Goal: Task Accomplishment & Management: Manage account settings

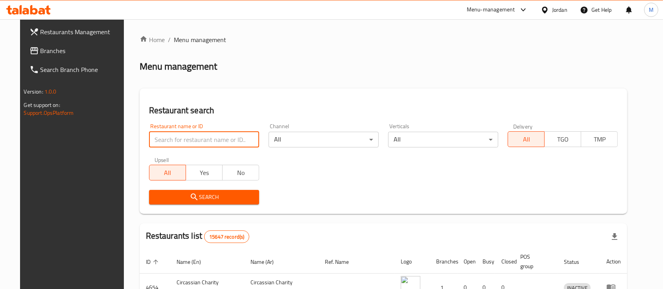
click at [159, 138] on input "search" at bounding box center [204, 140] width 110 height 16
type input "al rayhan"
click button "Search" at bounding box center [204, 197] width 110 height 15
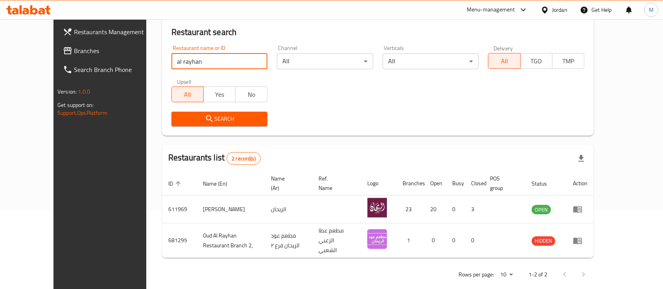
scroll to position [82, 0]
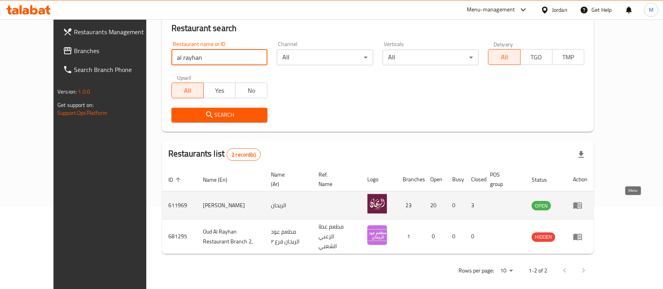
click at [588, 203] on link "enhanced table" at bounding box center [580, 205] width 15 height 9
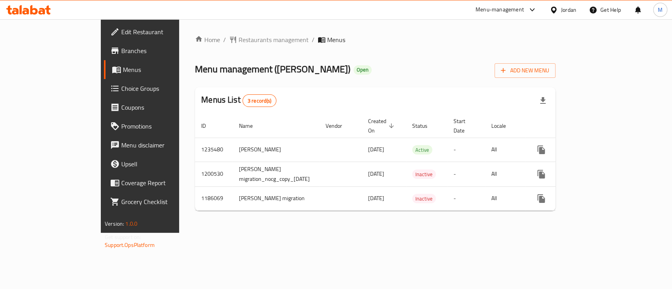
click at [121, 52] on span "Branches" at bounding box center [163, 50] width 85 height 9
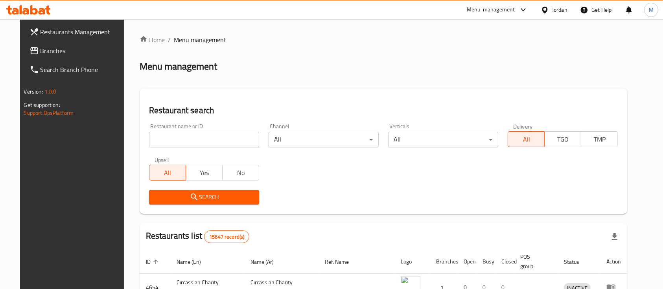
click at [174, 142] on input "search" at bounding box center [204, 140] width 110 height 16
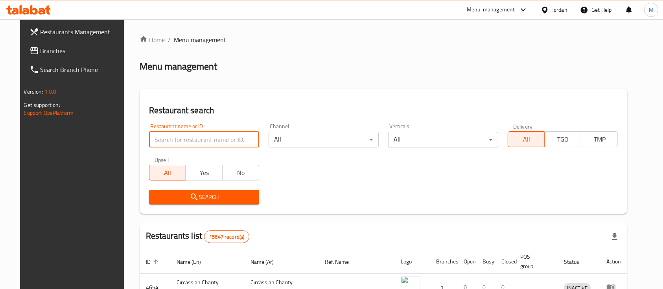
type input "ش"
click button "Search" at bounding box center [204, 197] width 110 height 15
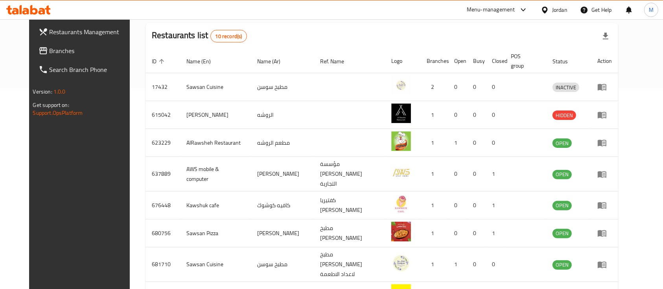
scroll to position [41, 0]
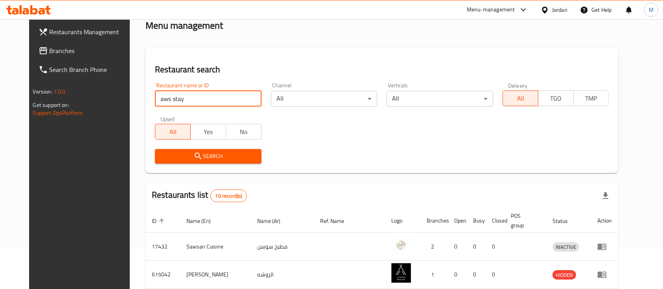
type input "aws stay"
click button "Search" at bounding box center [208, 156] width 107 height 15
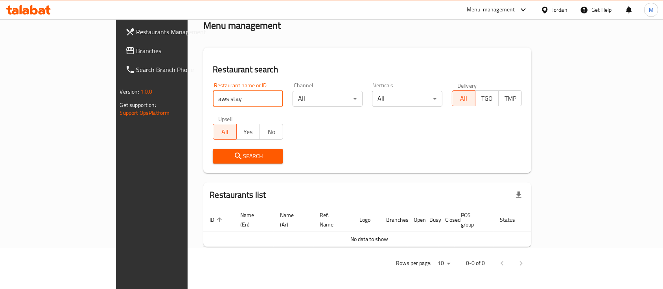
scroll to position [32, 0]
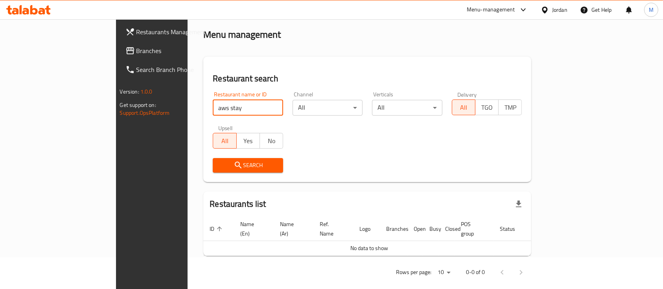
drag, startPoint x: 132, startPoint y: 107, endPoint x: 126, endPoint y: 107, distance: 6.3
click at [203, 107] on div "Restaurant search Restaurant name or ID aws stay Restaurant name or ID Channel …" at bounding box center [367, 119] width 328 height 125
click button "Search" at bounding box center [248, 165] width 70 height 15
drag, startPoint x: 158, startPoint y: 109, endPoint x: 137, endPoint y: 109, distance: 21.2
click at [213, 109] on input "أوس موبايل" at bounding box center [248, 108] width 70 height 16
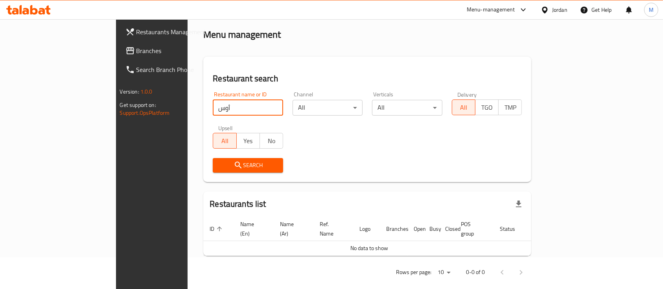
type input "أوس"
click button "Search" at bounding box center [248, 165] width 70 height 15
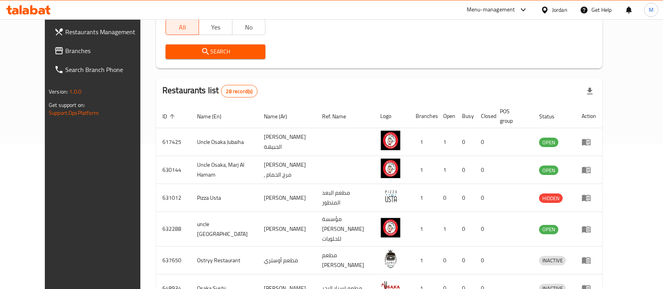
scroll to position [0, 0]
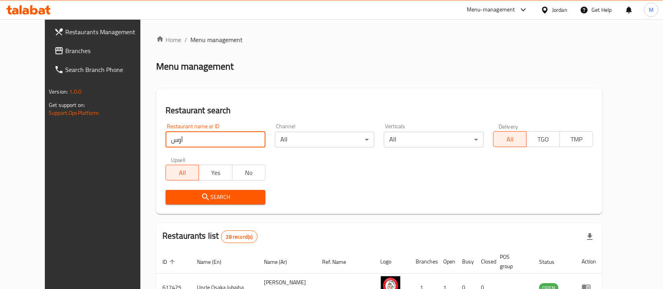
drag, startPoint x: 133, startPoint y: 144, endPoint x: 119, endPoint y: 144, distance: 13.8
type input "aws mob"
click button "Search" at bounding box center [216, 197] width 100 height 15
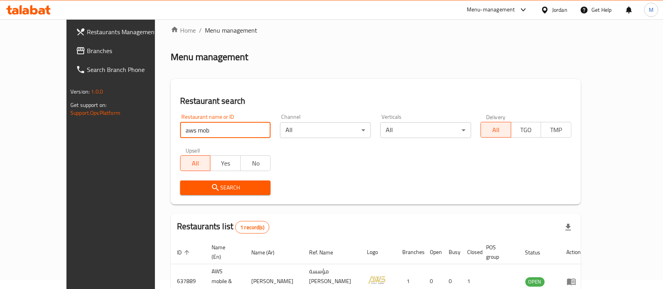
scroll to position [46, 0]
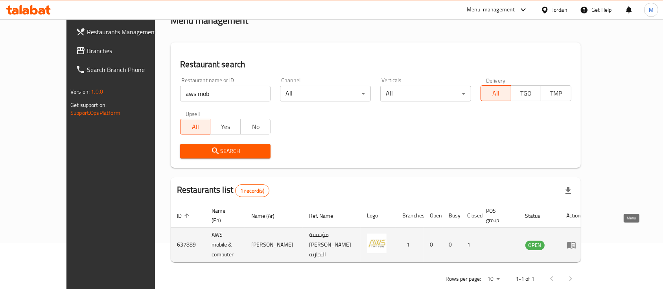
click at [576, 242] on icon "enhanced table" at bounding box center [571, 245] width 9 height 7
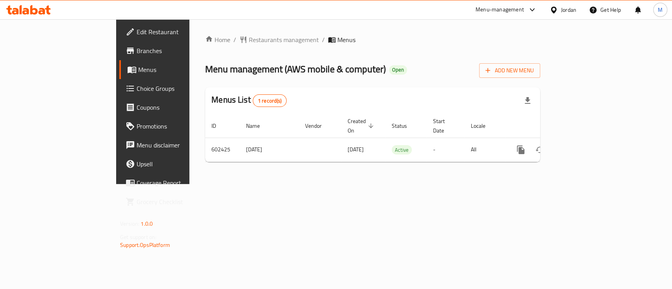
click at [138, 73] on span "Menus" at bounding box center [180, 69] width 84 height 9
click at [119, 57] on link "Branches" at bounding box center [173, 50] width 109 height 19
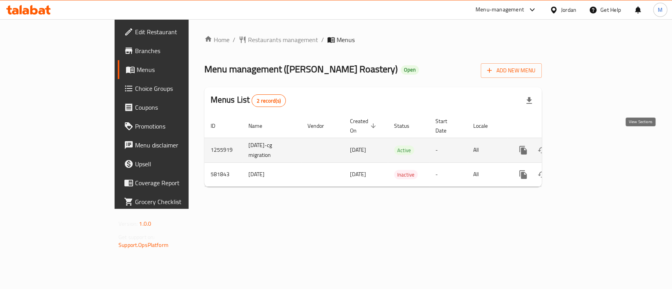
click at [584, 146] on icon "enhanced table" at bounding box center [579, 150] width 9 height 9
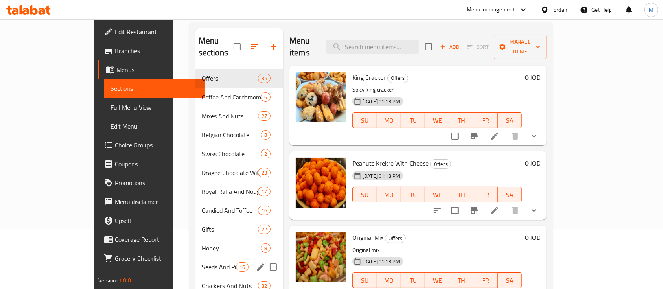
scroll to position [105, 0]
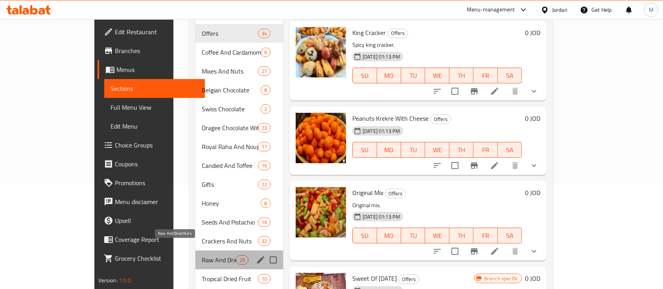
click at [202, 255] on span "Raw And Dried Nuts" at bounding box center [219, 259] width 34 height 9
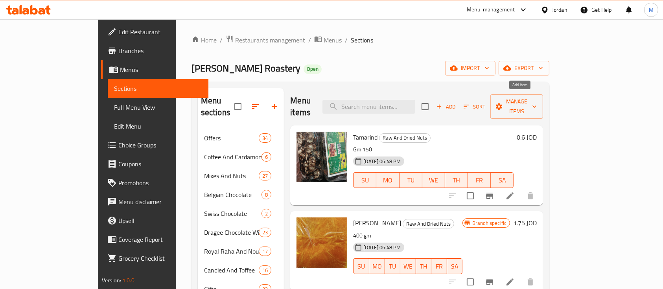
click at [457, 104] on span "Add" at bounding box center [446, 106] width 21 height 9
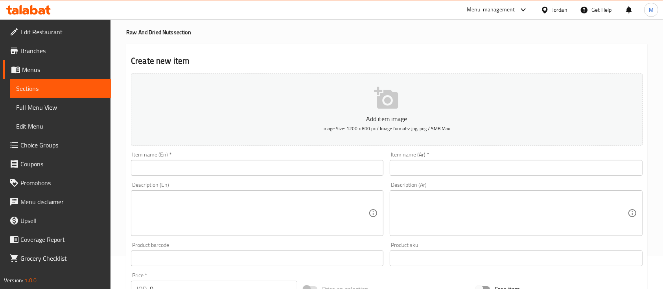
scroll to position [52, 0]
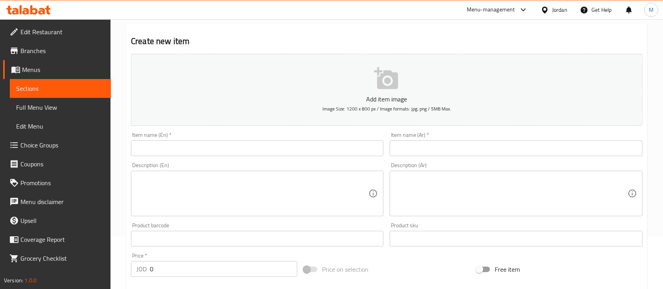
click at [289, 149] on input "text" at bounding box center [257, 148] width 253 height 16
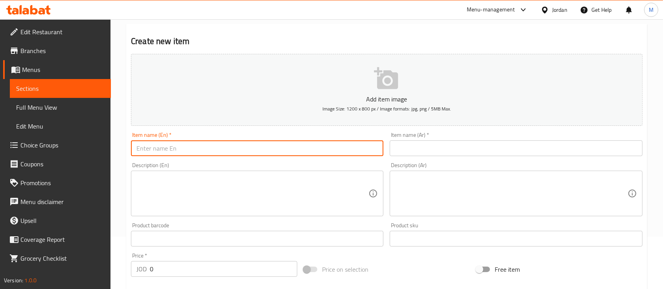
drag, startPoint x: 414, startPoint y: 149, endPoint x: 376, endPoint y: 153, distance: 38.0
click at [414, 149] on input "text" at bounding box center [516, 148] width 253 height 16
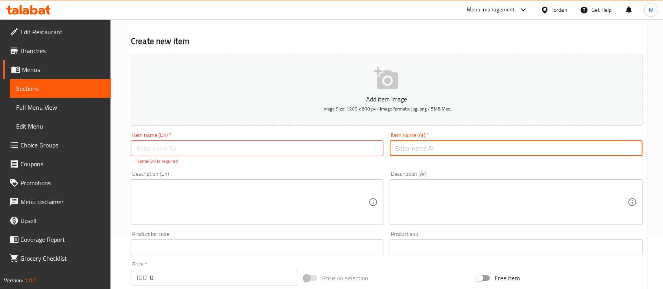
paste input "Iranian Zarkash"
type input "Iranian Zarkash"
click at [365, 150] on input "text" at bounding box center [257, 148] width 253 height 16
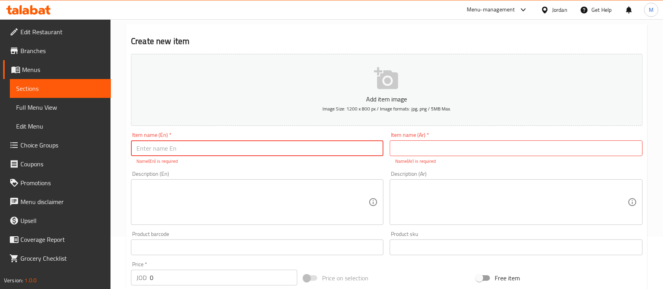
paste input "Iranian Zarkash"
type input "Iranian Zarkash"
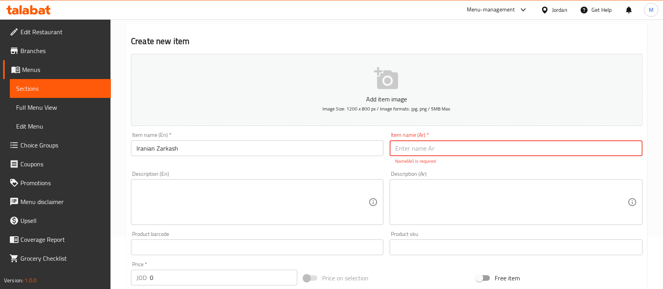
click at [428, 156] on input "text" at bounding box center [516, 148] width 253 height 16
paste input "الزرشك الإيراني"
type input "الزرشك الإيراني"
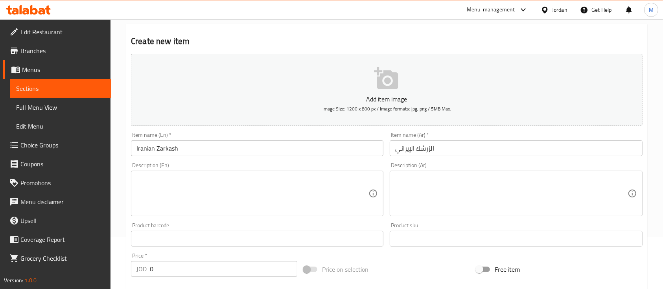
scroll to position [105, 0]
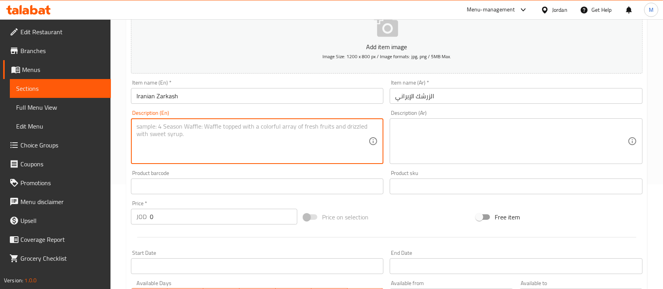
click at [324, 138] on textarea at bounding box center [253, 141] width 232 height 37
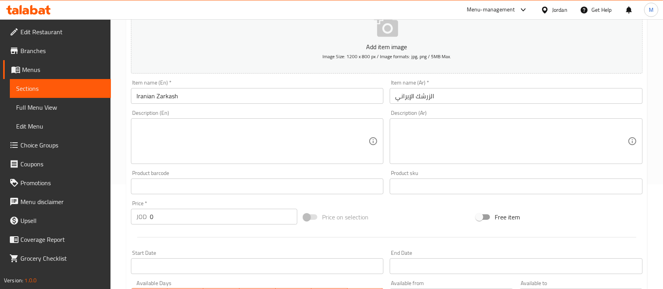
click at [385, 173] on div "Product barcode Product barcode" at bounding box center [257, 182] width 259 height 30
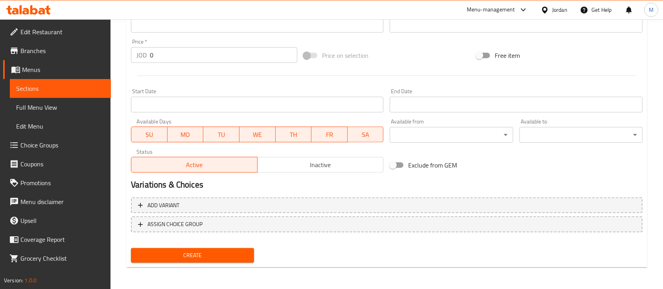
scroll to position [267, 0]
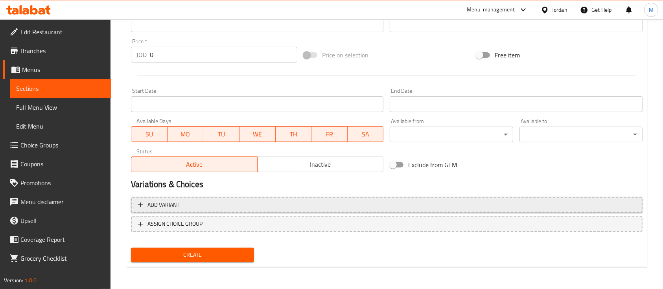
click at [185, 209] on span "Add variant" at bounding box center [387, 205] width 498 height 10
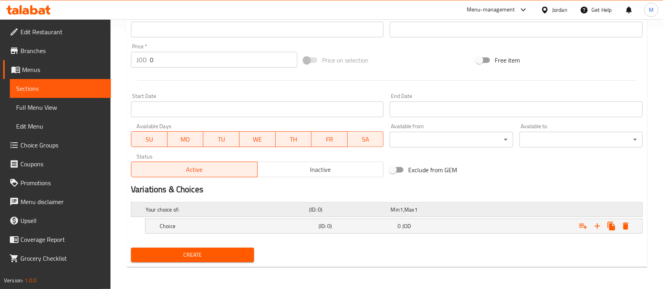
scroll to position [261, 0]
click at [420, 223] on div "0 JOD" at bounding box center [436, 227] width 76 height 8
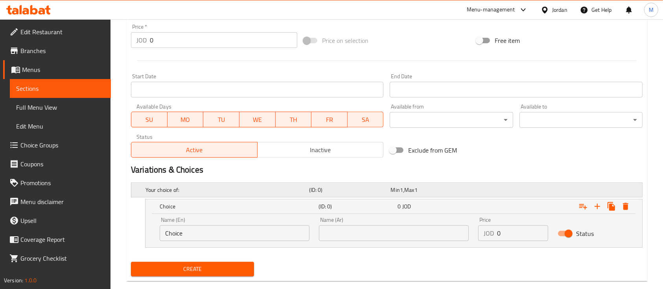
scroll to position [295, 0]
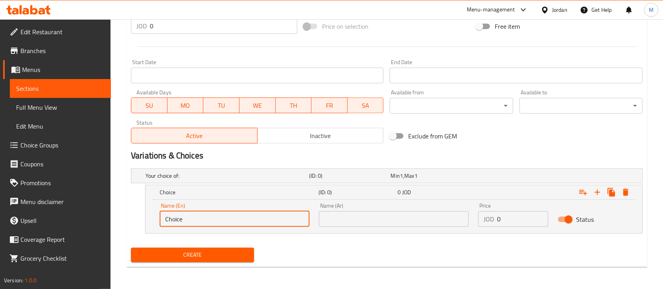
drag, startPoint x: 195, startPoint y: 220, endPoint x: 154, endPoint y: 223, distance: 41.0
click at [154, 223] on div "Name (En) Choice Name (En) Name (Ar) Name (Ar) Price JOD 0 Price Status" at bounding box center [394, 216] width 497 height 33
drag, startPoint x: 184, startPoint y: 220, endPoint x: 150, endPoint y: 221, distance: 34.2
click at [150, 221] on div "Name (En) 140g Name (En) Name (Ar) Name (Ar) Price JOD 0 Price Status" at bounding box center [394, 216] width 497 height 33
type input "140g"
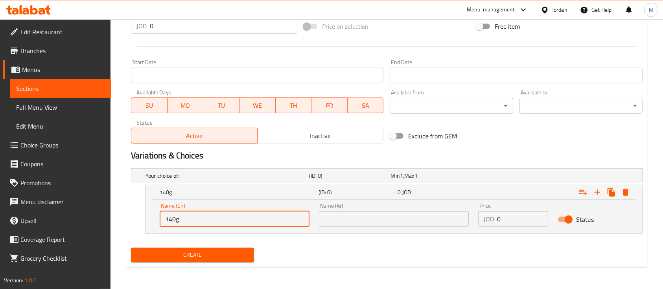
click at [344, 221] on input "text" at bounding box center [394, 219] width 150 height 16
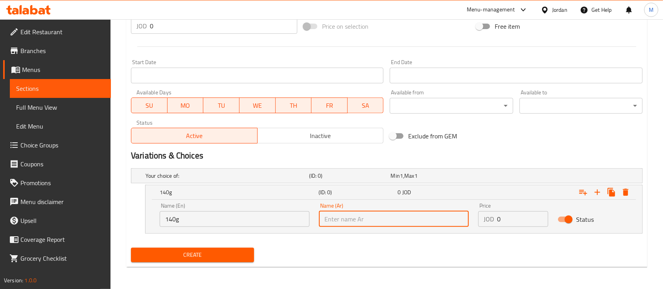
paste input "140g"
click at [372, 233] on div "Name (En) 140g Name (En) Name (Ar) 140g Name (Ar) Price JOD 0 Price Status" at bounding box center [394, 216] width 497 height 33
drag, startPoint x: 347, startPoint y: 221, endPoint x: 336, endPoint y: 221, distance: 11.4
click at [336, 221] on input "140g" at bounding box center [394, 219] width 150 height 16
type input "1"
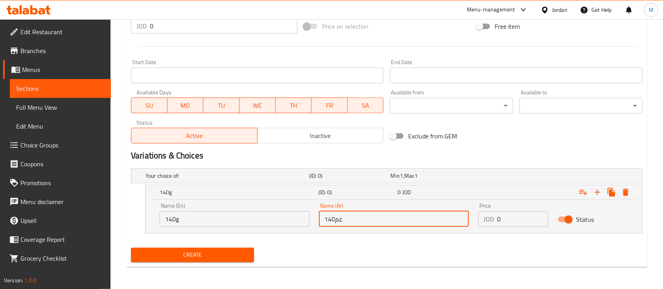
type input "140غم"
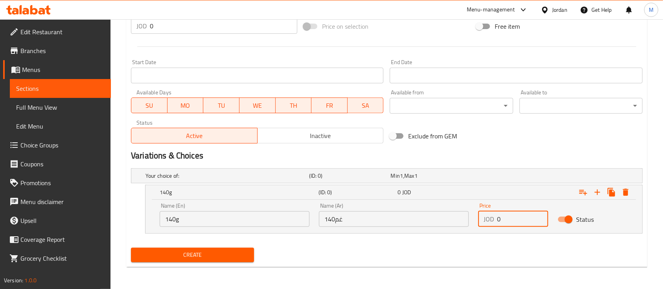
drag, startPoint x: 497, startPoint y: 220, endPoint x: 514, endPoint y: 221, distance: 17.0
click at [514, 221] on input "0" at bounding box center [522, 219] width 51 height 16
type input "2.5"
click at [599, 193] on icon "Expand" at bounding box center [597, 192] width 9 height 9
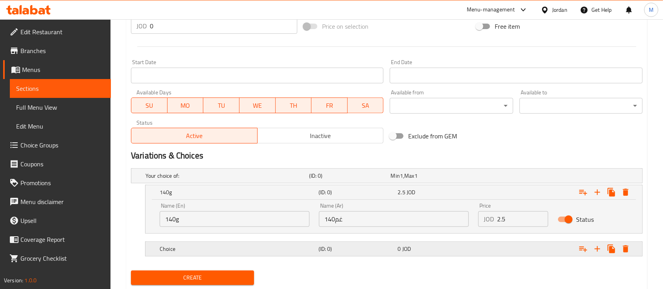
click at [367, 249] on h5 "(ID: 0)" at bounding box center [357, 249] width 76 height 8
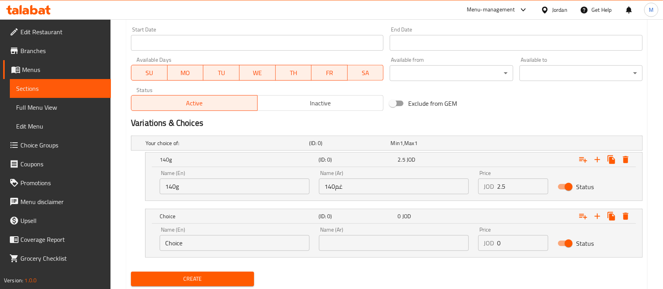
scroll to position [348, 0]
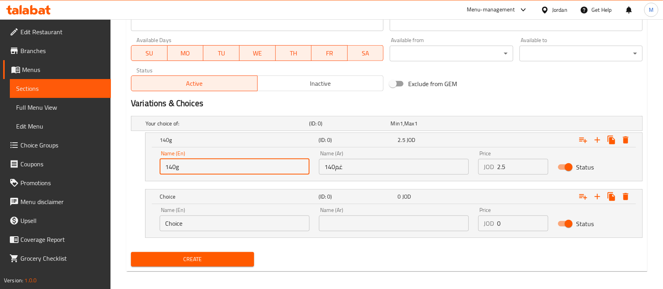
drag, startPoint x: 190, startPoint y: 168, endPoint x: 155, endPoint y: 169, distance: 35.0
click at [155, 169] on div "Name (En) 140g Name (En)" at bounding box center [234, 162] width 159 height 33
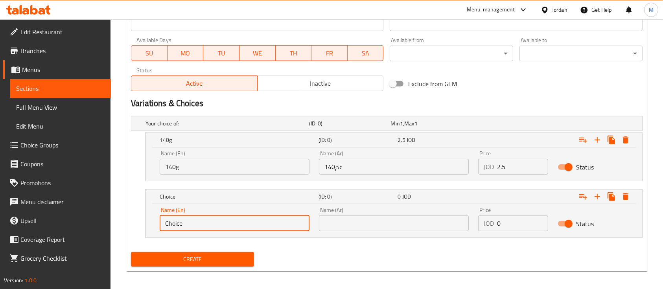
drag, startPoint x: 155, startPoint y: 229, endPoint x: 133, endPoint y: 229, distance: 22.0
click at [133, 229] on div "Choice (ID: 0) 0 JOD Name (En) Choice Name (En) Name (Ar) Name (Ar) Price JOD 0…" at bounding box center [387, 213] width 512 height 49
click at [181, 222] on input "250 Gm" at bounding box center [235, 224] width 150 height 16
type input "250g"
click at [347, 223] on input "text" at bounding box center [394, 224] width 150 height 16
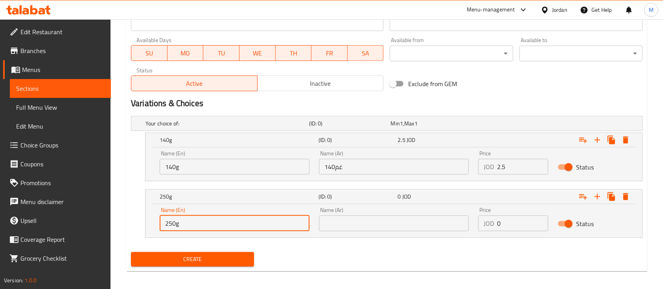
click at [131, 224] on div "250g (ID: 0) 0 JOD Name (En) 250g Name (En) Name (Ar) Name (Ar) Price JOD 0 Pri…" at bounding box center [387, 213] width 512 height 49
click at [360, 227] on input "text" at bounding box center [394, 224] width 150 height 16
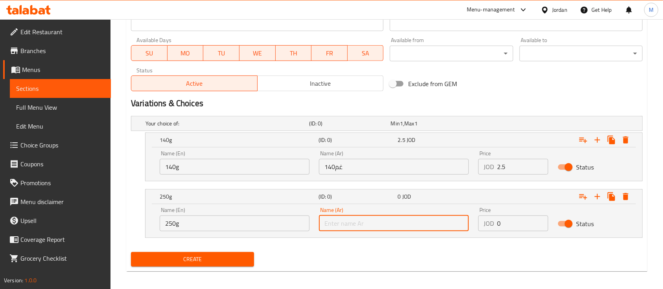
paste input "250g"
drag, startPoint x: 343, startPoint y: 222, endPoint x: 336, endPoint y: 222, distance: 7.5
click at [336, 222] on input "250g" at bounding box center [394, 224] width 150 height 16
type input "250 غرام"
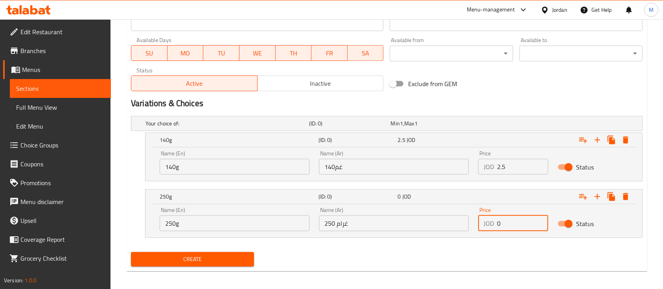
drag, startPoint x: 511, startPoint y: 228, endPoint x: 494, endPoint y: 227, distance: 16.6
click at [495, 227] on div "JOD 0 Price" at bounding box center [513, 224] width 70 height 16
type input "4.25"
click at [597, 197] on icon "Expand" at bounding box center [597, 196] width 9 height 9
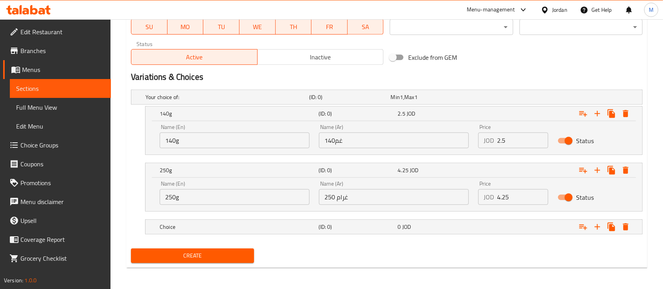
scroll to position [375, 0]
click at [401, 231] on div "0 JOD" at bounding box center [436, 227] width 76 height 8
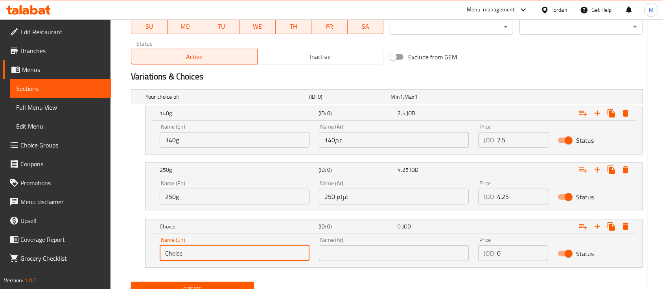
drag, startPoint x: 171, startPoint y: 259, endPoint x: 151, endPoint y: 260, distance: 20.1
click at [151, 260] on div "Name (En) Choice Name (En) Name (Ar) Name (Ar) Price JOD 0 Price Status" at bounding box center [394, 250] width 497 height 33
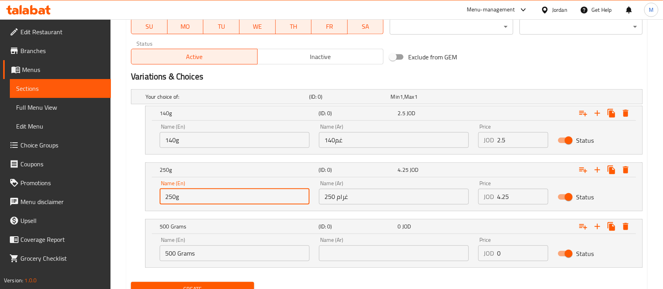
drag, startPoint x: 180, startPoint y: 194, endPoint x: 176, endPoint y: 194, distance: 4.0
click at [176, 194] on input "250g" at bounding box center [235, 197] width 150 height 16
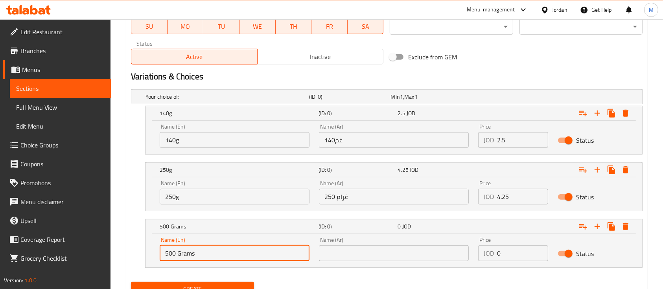
drag, startPoint x: 202, startPoint y: 255, endPoint x: 176, endPoint y: 252, distance: 26.2
click at [176, 252] on input "500 Grams" at bounding box center [235, 253] width 150 height 16
paste input "g"
type input "500g"
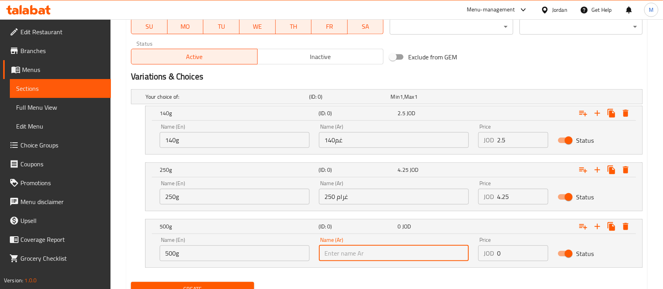
click at [343, 249] on input "text" at bounding box center [394, 253] width 150 height 16
click at [364, 257] on input "5" at bounding box center [394, 253] width 150 height 16
type input "500 جرام"
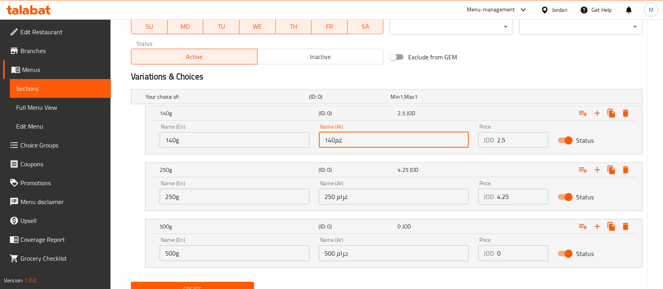
drag, startPoint x: 346, startPoint y: 140, endPoint x: 336, endPoint y: 140, distance: 10.2
click at [336, 140] on input "140غم" at bounding box center [394, 140] width 150 height 16
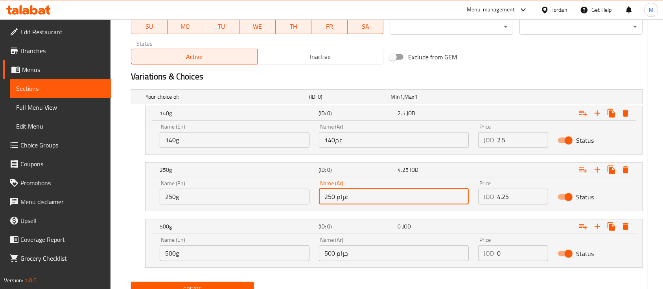
drag, startPoint x: 355, startPoint y: 201, endPoint x: 345, endPoint y: 197, distance: 10.9
click at [345, 197] on input "250 غرام" at bounding box center [394, 197] width 150 height 16
paste input "م"
drag, startPoint x: 353, startPoint y: 197, endPoint x: 338, endPoint y: 197, distance: 15.3
click at [338, 197] on input "250 غغم" at bounding box center [394, 197] width 150 height 16
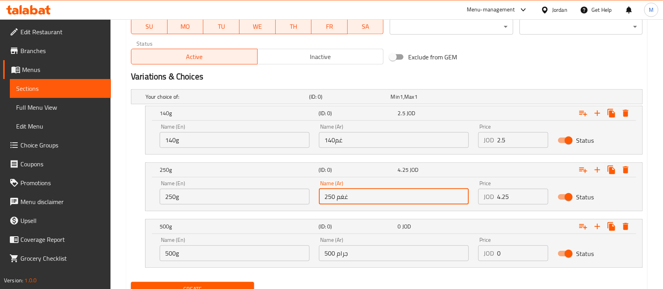
paste input "text"
type input "250 غم"
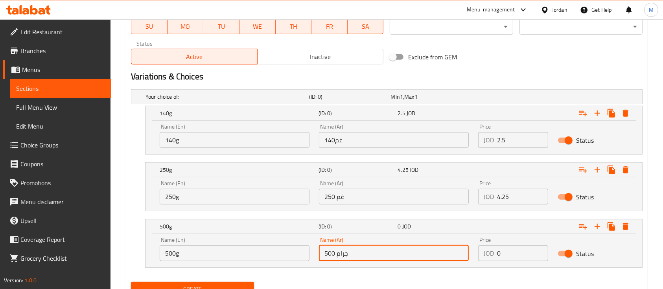
drag, startPoint x: 348, startPoint y: 252, endPoint x: 337, endPoint y: 251, distance: 11.4
click at [337, 251] on input "500 جرام" at bounding box center [394, 253] width 150 height 16
paste input "text"
type input "500 غم"
click at [378, 235] on div "Name (Ar) 500 غم Name (Ar)" at bounding box center [393, 249] width 159 height 33
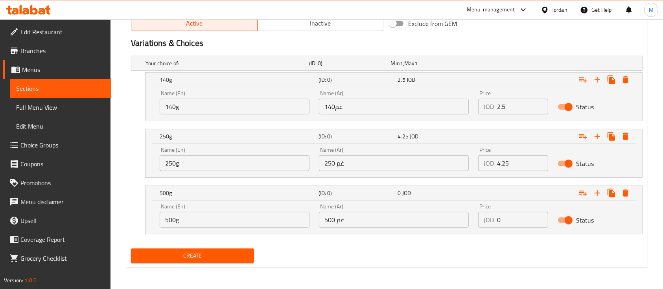
scroll to position [408, 0]
click at [596, 191] on icon "Expand" at bounding box center [597, 192] width 9 height 9
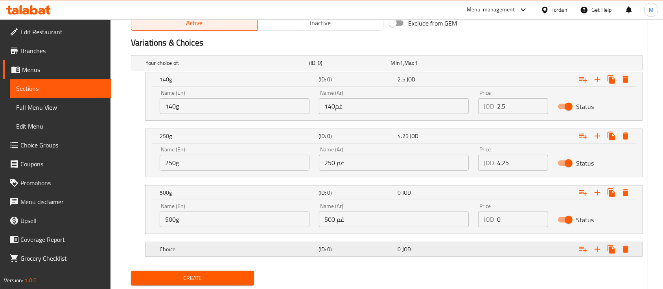
click at [297, 247] on h5 "Choice" at bounding box center [238, 249] width 156 height 8
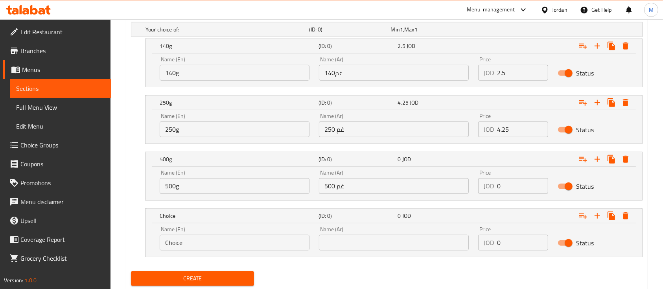
scroll to position [461, 0]
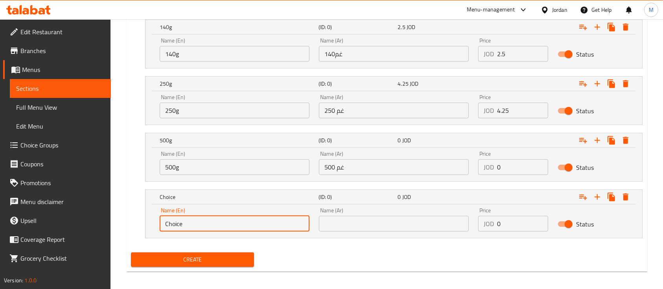
drag, startPoint x: 200, startPoint y: 223, endPoint x: 123, endPoint y: 223, distance: 77.5
type input "1Kg"
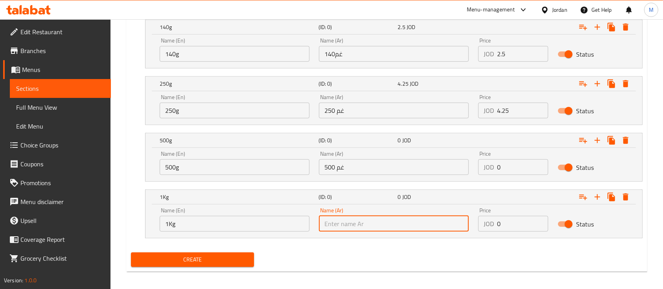
click at [354, 229] on input "text" at bounding box center [394, 224] width 150 height 16
type input "1كغ"
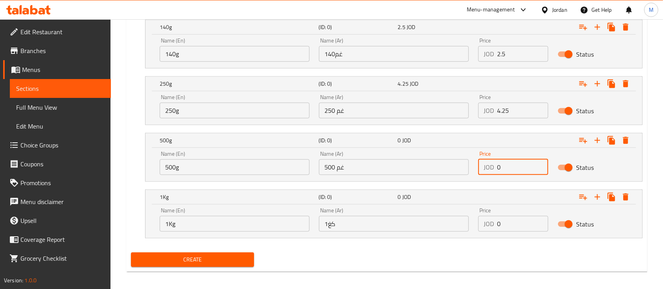
drag, startPoint x: 506, startPoint y: 168, endPoint x: 493, endPoint y: 168, distance: 13.4
click at [493, 168] on div "JOD 0 Price" at bounding box center [513, 167] width 70 height 16
type input "8"
drag, startPoint x: 512, startPoint y: 227, endPoint x: 486, endPoint y: 238, distance: 28.2
click at [485, 229] on div "JOD 0 Price" at bounding box center [513, 224] width 70 height 16
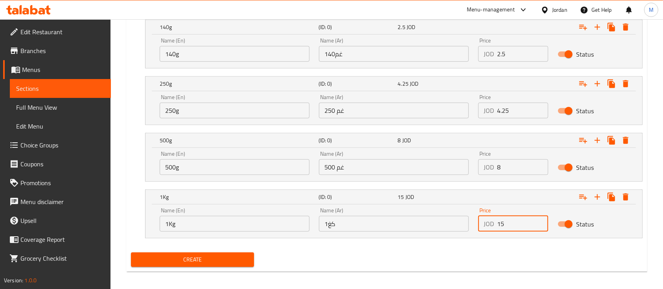
type input "15"
click at [509, 253] on div "Create" at bounding box center [387, 259] width 518 height 21
click at [171, 258] on span "Create" at bounding box center [192, 260] width 111 height 10
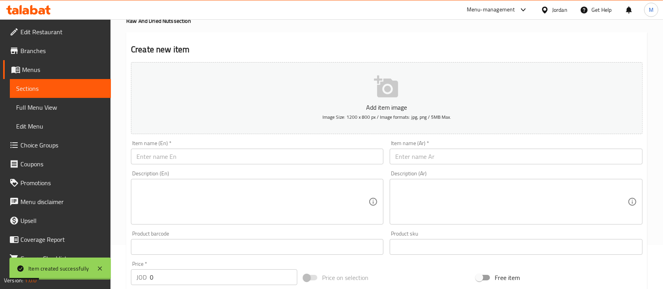
scroll to position [0, 0]
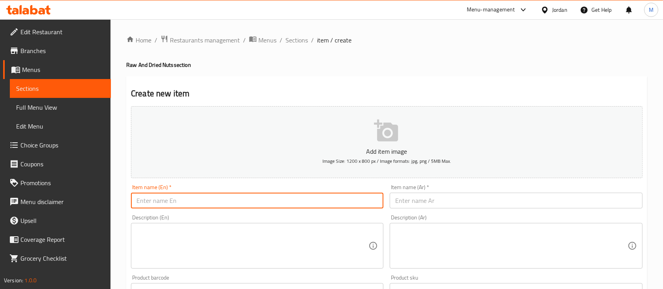
click at [208, 196] on input "text" at bounding box center [257, 201] width 253 height 16
paste input "Berberine"
type input "Berberine"
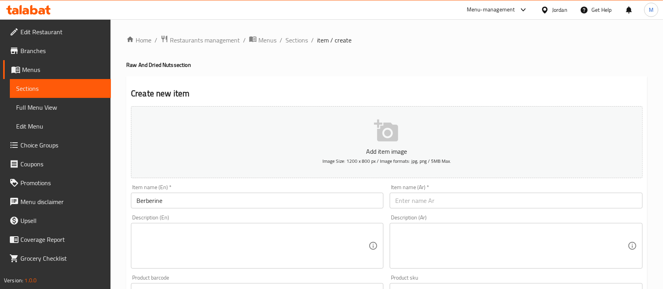
click at [305, 186] on div "Item name (En)   * Berberine Item name (En) *" at bounding box center [257, 197] width 253 height 24
drag, startPoint x: 410, startPoint y: 204, endPoint x: 412, endPoint y: 209, distance: 5.4
click at [410, 204] on input "text" at bounding box center [516, 201] width 253 height 16
paste input "بربرين"
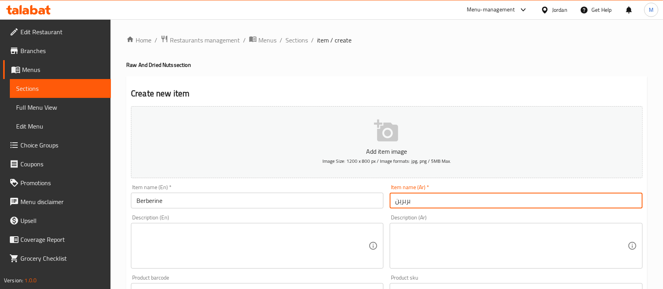
type input "بربرين"
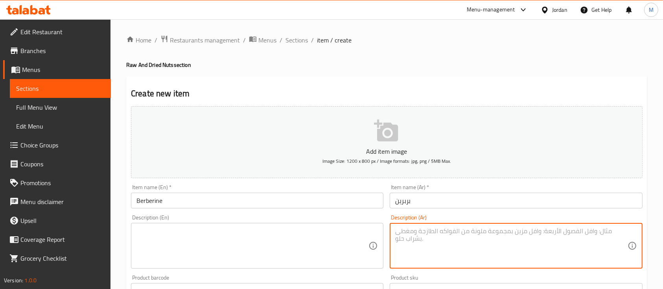
click at [417, 239] on textarea at bounding box center [511, 245] width 232 height 37
click at [361, 232] on textarea at bounding box center [253, 245] width 232 height 37
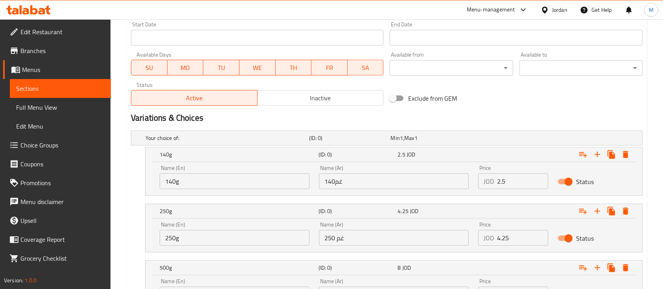
scroll to position [367, 0]
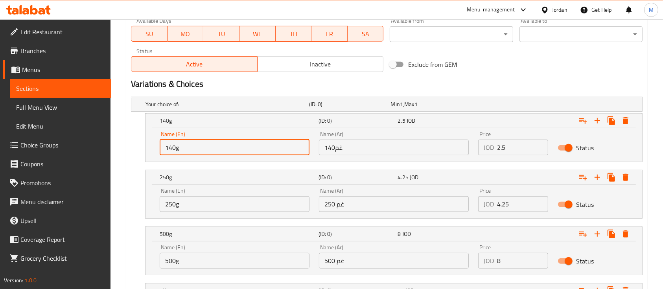
drag, startPoint x: 193, startPoint y: 149, endPoint x: 154, endPoint y: 149, distance: 39.3
click at [154, 149] on div "Name (En) 140g Name (En) Name (Ar) 140غم Name (Ar) Price JOD 2.5 Price Status" at bounding box center [394, 144] width 497 height 33
type input "150g"
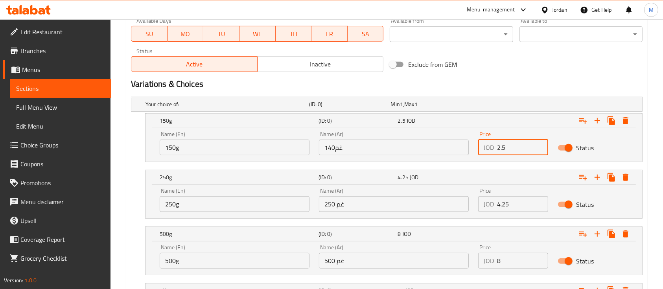
click at [495, 146] on div "JOD 2.5 Price" at bounding box center [513, 148] width 70 height 16
type input "3.6"
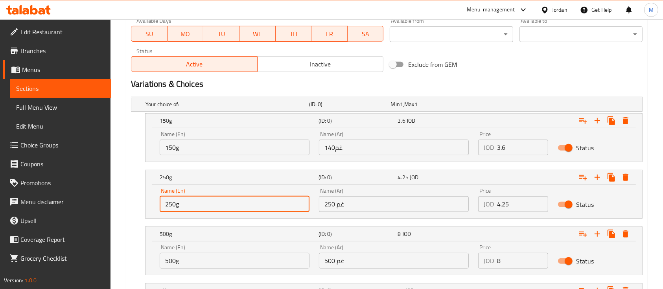
drag, startPoint x: 197, startPoint y: 208, endPoint x: 146, endPoint y: 209, distance: 51.1
click at [146, 209] on div "Name (En) 250g Name (En) Name (Ar) 250 غم Name (Ar) Price JOD 4.25 Price Status" at bounding box center [394, 201] width 497 height 33
type input "250g"
click at [485, 209] on div "JOD 4.25 Price" at bounding box center [513, 204] width 70 height 16
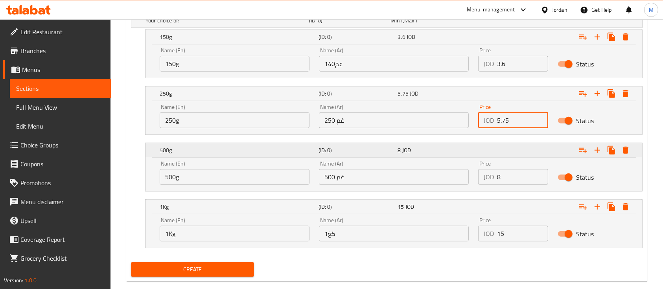
scroll to position [465, 0]
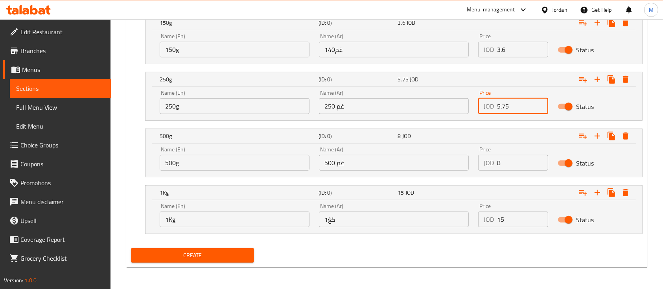
type input "5.75"
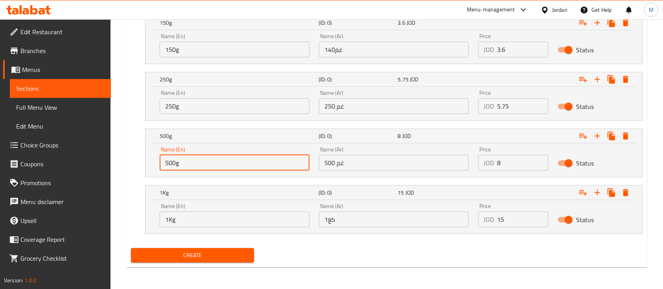
drag, startPoint x: 192, startPoint y: 168, endPoint x: 141, endPoint y: 173, distance: 51.5
click at [144, 172] on div "500g (ID: 0) 8 JOD Name (En) 500g Name (En) Name (Ar) 500 غم Name (Ar) Price JO…" at bounding box center [387, 153] width 512 height 49
type input "500g"
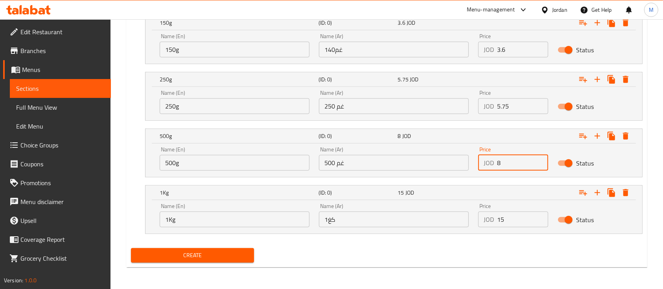
drag, startPoint x: 506, startPoint y: 165, endPoint x: 483, endPoint y: 167, distance: 22.5
click at [484, 166] on div "JOD 8 Price" at bounding box center [513, 163] width 70 height 16
type input "11"
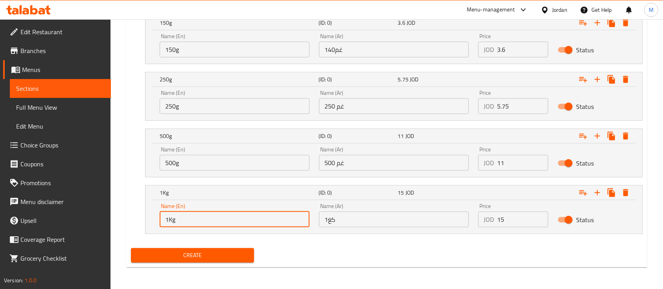
drag, startPoint x: 203, startPoint y: 221, endPoint x: 149, endPoint y: 223, distance: 53.6
click at [149, 223] on div "Name (En) 1Kg Name (En) Name (Ar) 1كغ Name (Ar) Price JOD 15 Price Status" at bounding box center [394, 216] width 497 height 33
type input "1Kg"
click at [475, 221] on div "Price JOD 15 Price" at bounding box center [513, 215] width 79 height 33
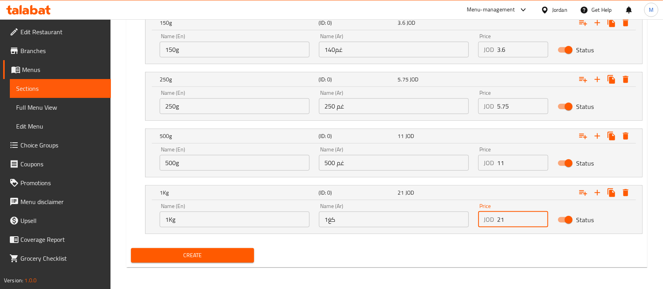
type input "21"
click at [482, 233] on div "Name (En) 1Kg Name (En) Name (Ar) 1كغ Name (Ar) Price JOD 21 Price Status" at bounding box center [394, 216] width 497 height 33
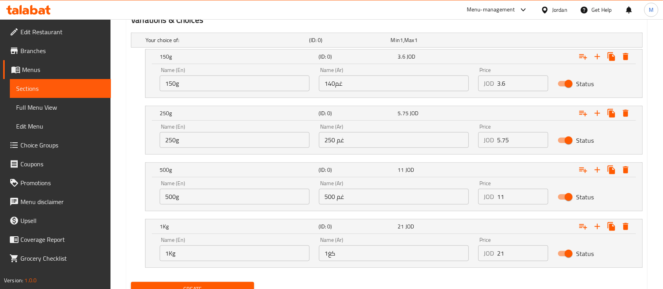
scroll to position [412, 0]
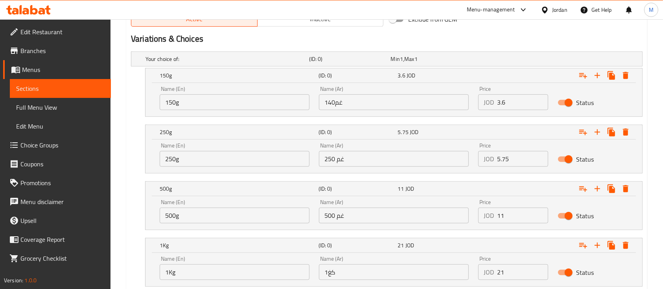
drag, startPoint x: 375, startPoint y: 92, endPoint x: 382, endPoint y: 92, distance: 7.9
click at [375, 92] on div "Name (Ar) 140غم Name (Ar)" at bounding box center [394, 98] width 150 height 24
click at [380, 99] on input "140غم" at bounding box center [394, 102] width 150 height 16
type input "s"
type input "150 جم"
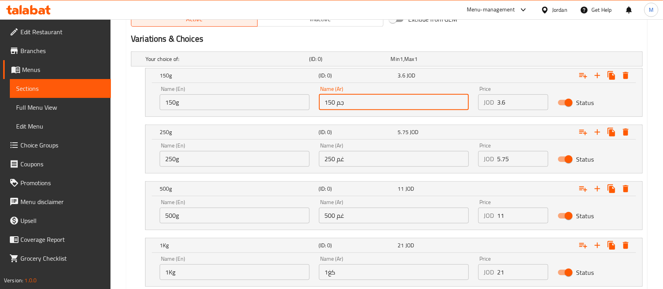
drag, startPoint x: 343, startPoint y: 108, endPoint x: 318, endPoint y: 110, distance: 25.3
click at [318, 110] on div "Name (Ar) 150 جم Name (Ar)" at bounding box center [393, 97] width 159 height 33
click at [356, 153] on input "250 غم" at bounding box center [394, 159] width 150 height 16
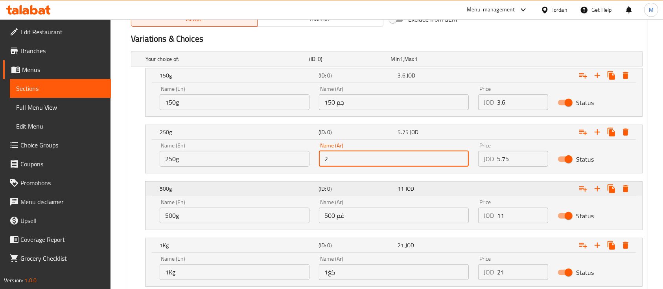
type input "250 غم"
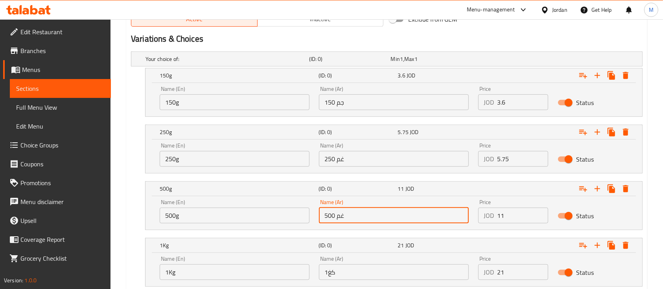
click at [358, 214] on input "500 غم" at bounding box center [394, 216] width 150 height 16
type input "500 غم"
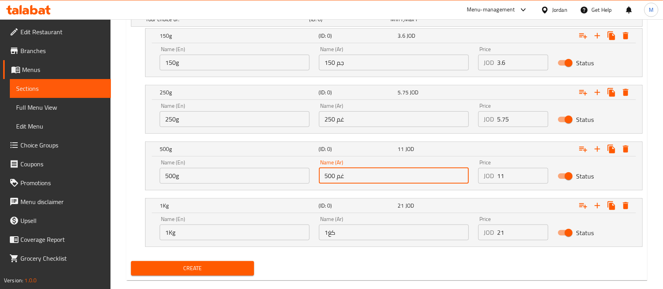
scroll to position [465, 0]
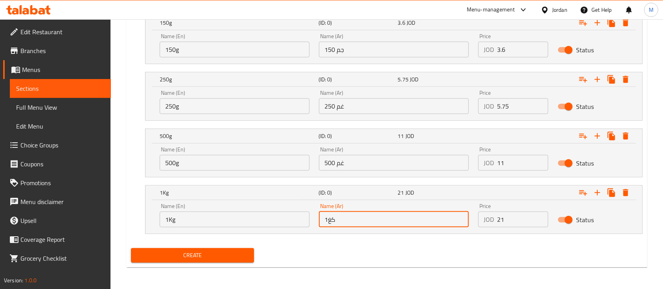
click at [373, 221] on input "1كغ" at bounding box center [394, 220] width 150 height 16
type input "1كغ"
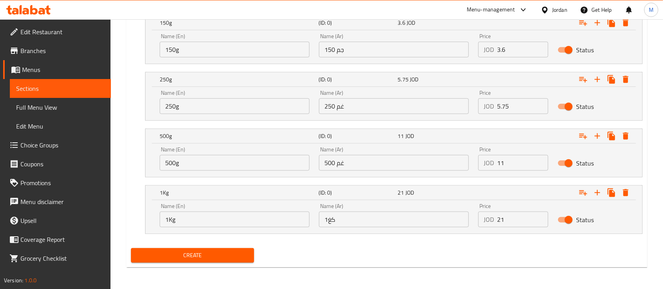
click at [505, 252] on div "Create" at bounding box center [387, 255] width 518 height 21
click at [229, 259] on span "Create" at bounding box center [192, 256] width 111 height 10
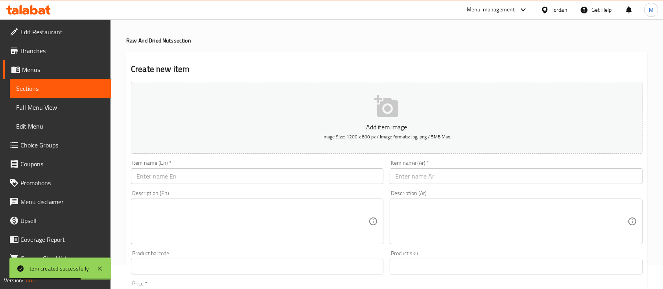
scroll to position [0, 0]
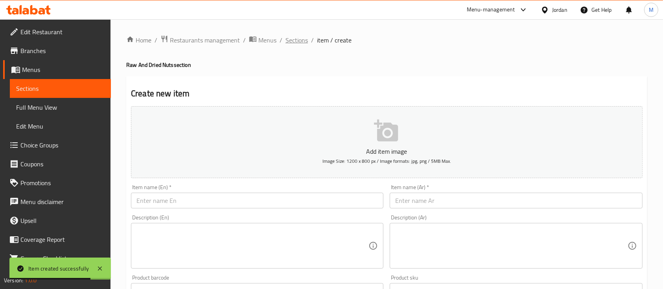
click at [291, 39] on span "Sections" at bounding box center [297, 39] width 22 height 9
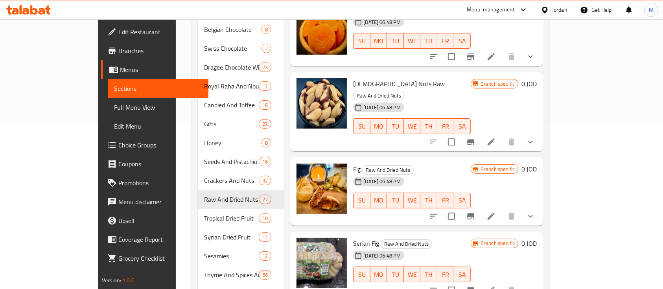
scroll to position [268, 0]
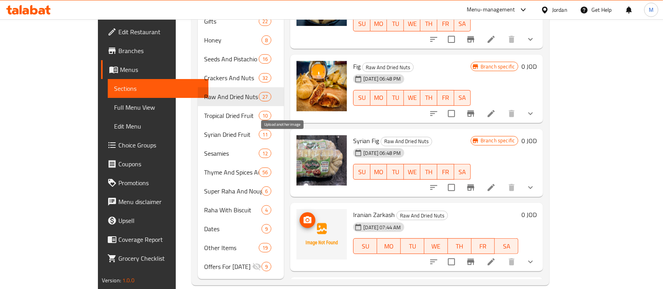
click at [304, 216] on icon "upload picture" at bounding box center [308, 219] width 8 height 7
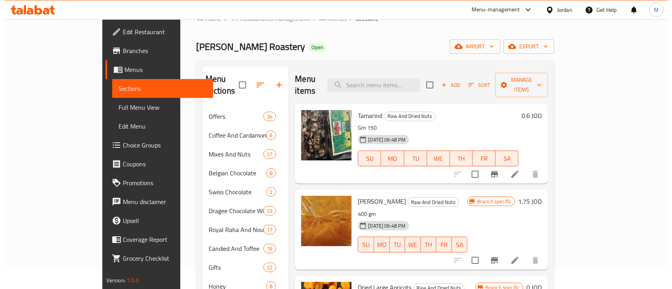
scroll to position [0, 0]
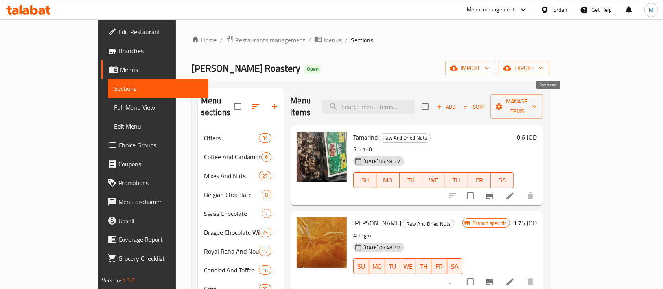
click at [485, 103] on span "Sort" at bounding box center [475, 106] width 22 height 9
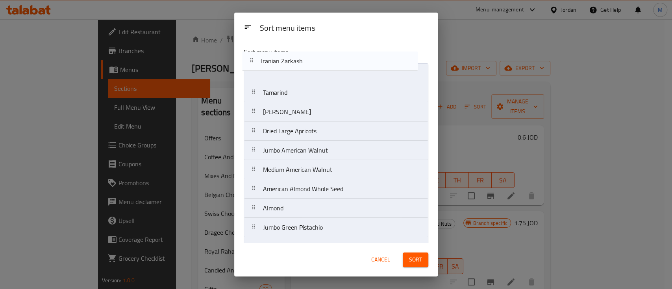
drag, startPoint x: 349, startPoint y: 220, endPoint x: 346, endPoint y: 66, distance: 153.5
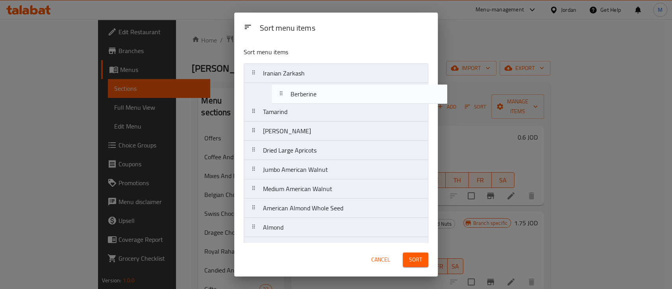
drag, startPoint x: 331, startPoint y: 230, endPoint x: 361, endPoint y: 89, distance: 144.7
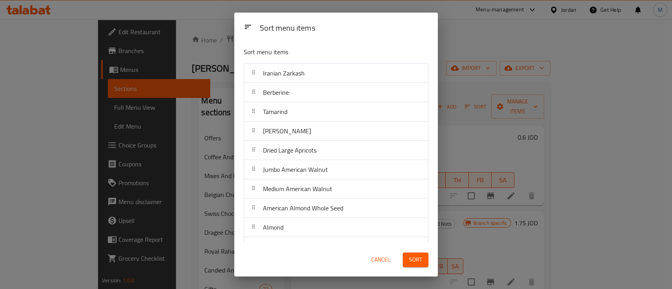
click at [419, 260] on span "Sort" at bounding box center [415, 260] width 13 height 10
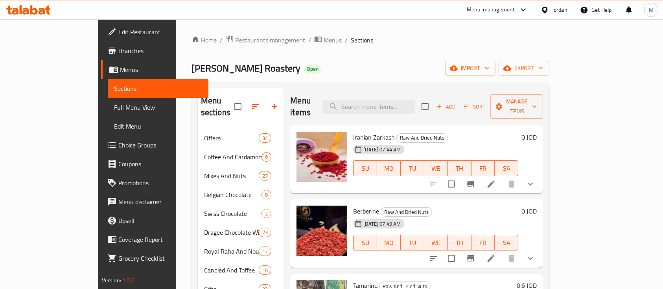
click at [235, 39] on span "Restaurants management" at bounding box center [270, 39] width 70 height 9
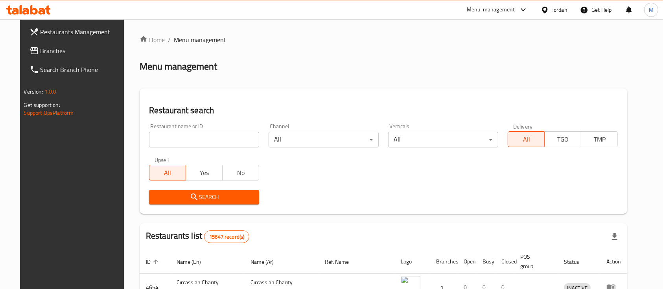
click at [198, 142] on input "search" at bounding box center [204, 140] width 110 height 16
type input "ش"
click at [190, 201] on icon "submit" at bounding box center [194, 196] width 9 height 9
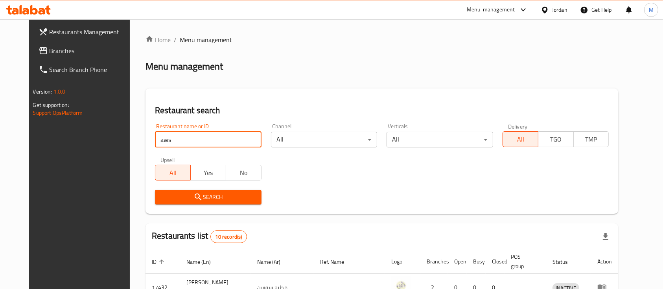
drag, startPoint x: 178, startPoint y: 140, endPoint x: 114, endPoint y: 148, distance: 64.3
type input "ؤ"
type input "Calevora"
click button "Search" at bounding box center [208, 197] width 107 height 15
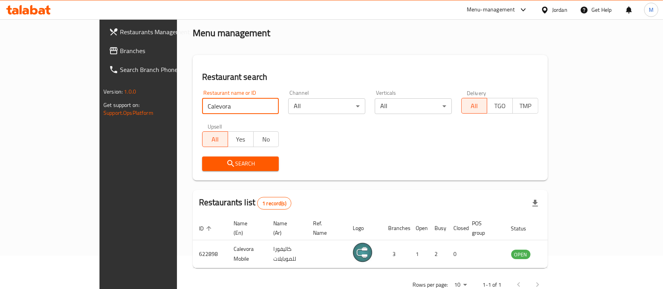
scroll to position [46, 0]
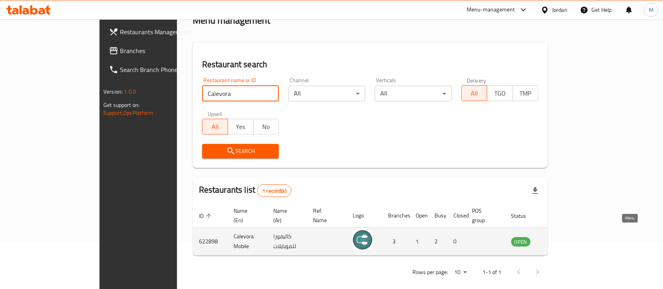
click at [561, 240] on icon "enhanced table" at bounding box center [559, 241] width 3 height 3
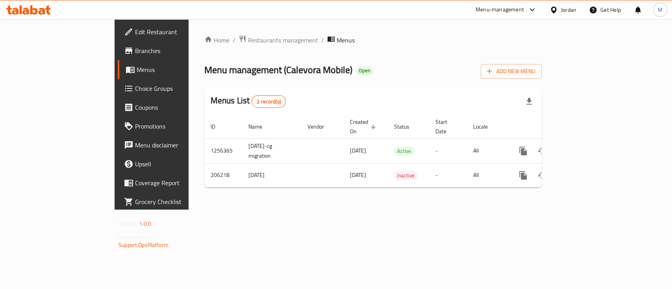
click at [135, 53] on span "Branches" at bounding box center [177, 50] width 85 height 9
